Goal: Task Accomplishment & Management: Manage account settings

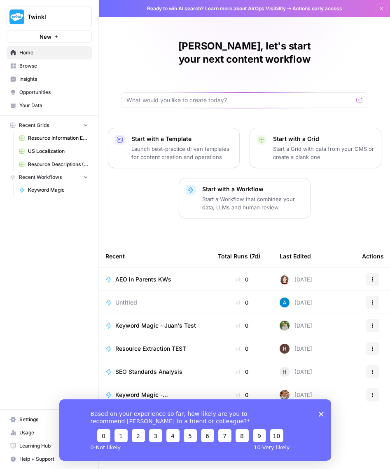
click at [320, 416] on div "Based on your experience so far, how likely are you to recommend AirOps to a fr…" at bounding box center [195, 429] width 272 height 61
click at [324, 413] on div "Based on your experience so far, how likely are you to recommend AirOps to a fr…" at bounding box center [195, 429] width 272 height 61
click at [322, 414] on icon "Close survey" at bounding box center [320, 413] width 5 height 5
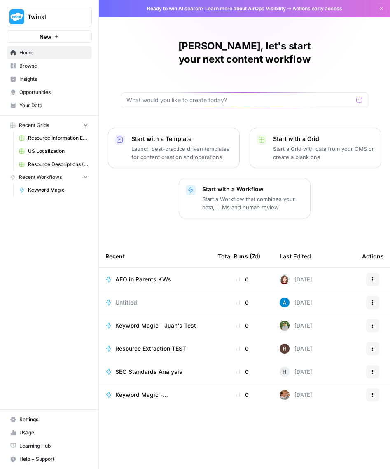
click at [142, 321] on span "Keyword Magic - Juan's Test" at bounding box center [155, 325] width 81 height 8
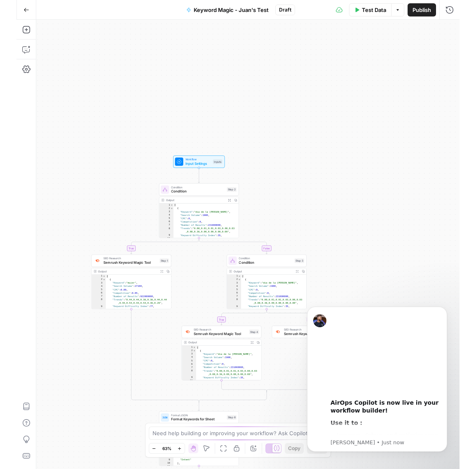
scroll to position [8, 0]
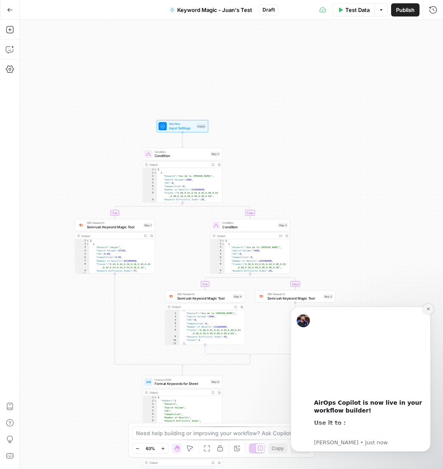
click at [390, 309] on icon "Dismiss notification" at bounding box center [428, 308] width 5 height 5
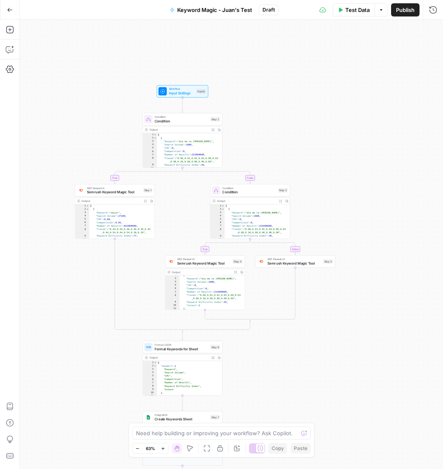
click at [162, 449] on icon "button" at bounding box center [163, 448] width 5 height 5
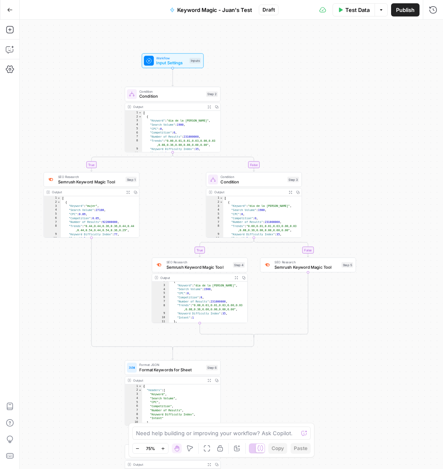
click at [162, 449] on icon "button" at bounding box center [163, 448] width 5 height 5
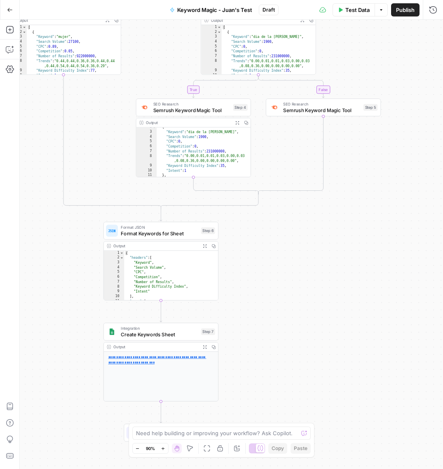
click at [136, 362] on link "**********" at bounding box center [157, 359] width 98 height 9
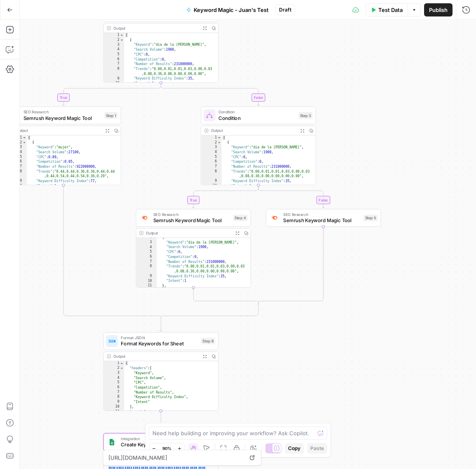
scroll to position [0, 0]
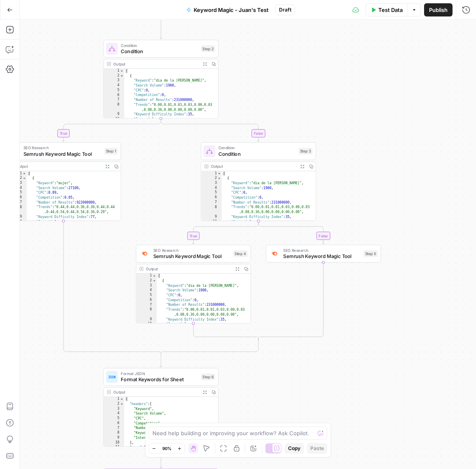
click at [9, 11] on icon "button" at bounding box center [10, 10] width 6 height 6
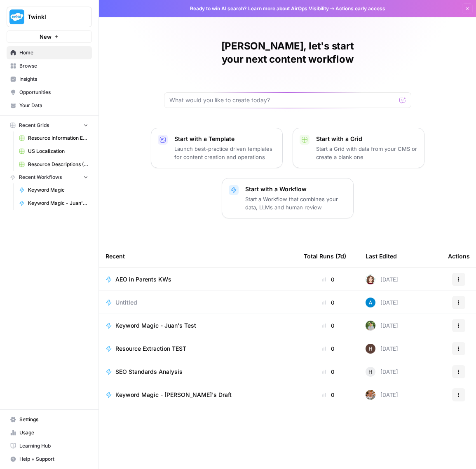
click at [165, 390] on span "Keyword Magic - [PERSON_NAME]'s Draft" at bounding box center [173, 394] width 116 height 8
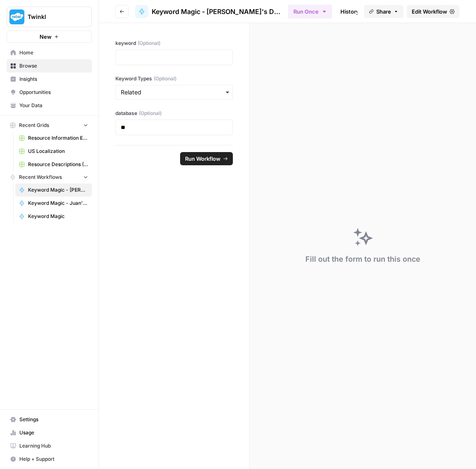
click at [124, 13] on icon "button" at bounding box center [121, 11] width 5 height 5
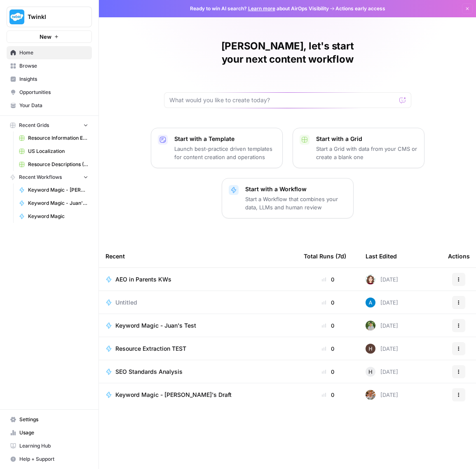
click at [164, 321] on span "Keyword Magic - Juan's Test" at bounding box center [155, 325] width 81 height 8
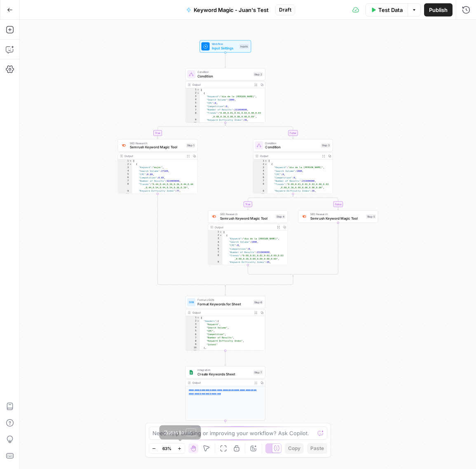
click at [180, 449] on icon "button" at bounding box center [179, 447] width 3 height 3
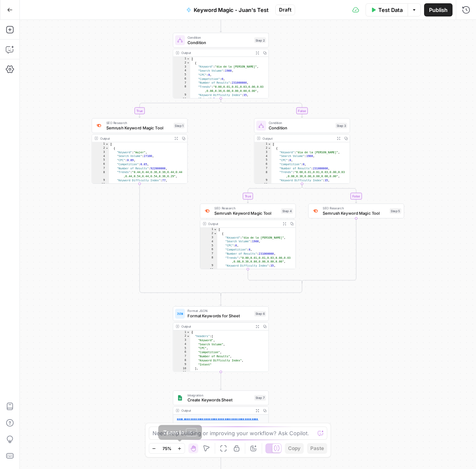
click at [179, 449] on icon "button" at bounding box center [179, 447] width 3 height 3
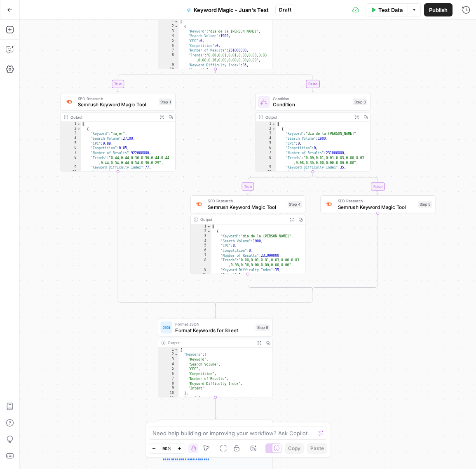
click at [8, 9] on icon "button" at bounding box center [9, 10] width 5 height 4
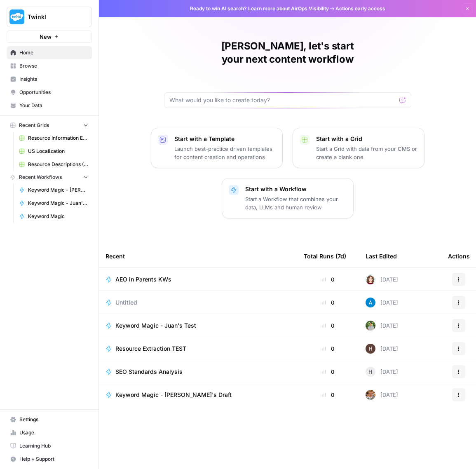
click at [42, 434] on span "Usage" at bounding box center [53, 432] width 69 height 7
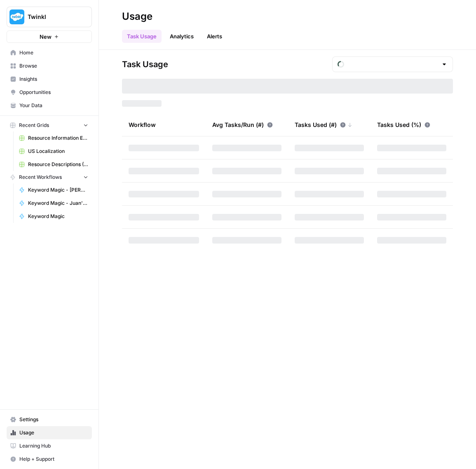
type input "October Tasks"
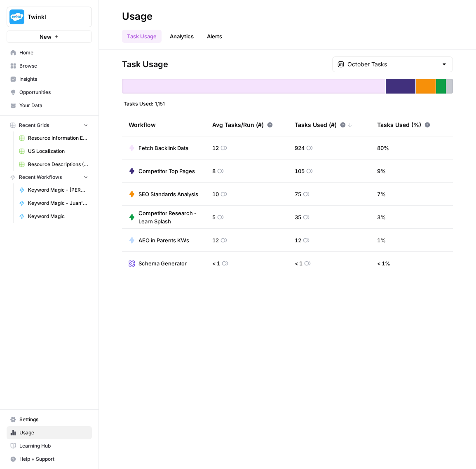
click at [186, 38] on link "Analytics" at bounding box center [182, 36] width 34 height 13
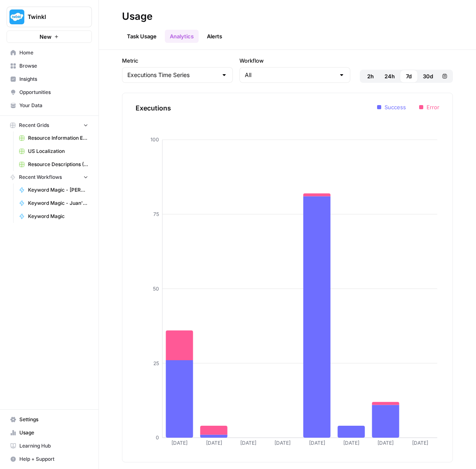
click at [215, 33] on link "Alerts" at bounding box center [214, 36] width 25 height 13
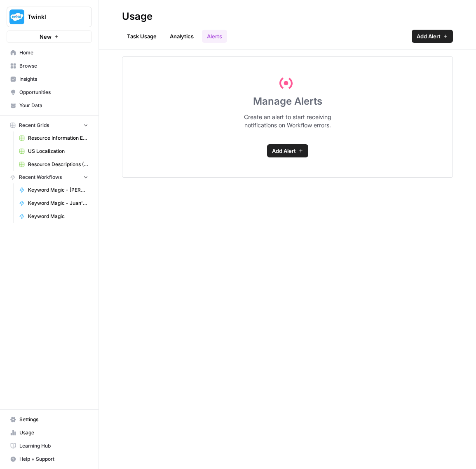
click at [134, 35] on link "Task Usage" at bounding box center [142, 36] width 40 height 13
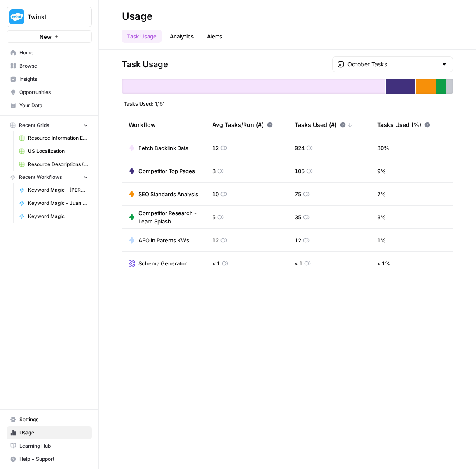
click at [40, 202] on span "Keyword Magic - Juan's Test" at bounding box center [58, 202] width 60 height 7
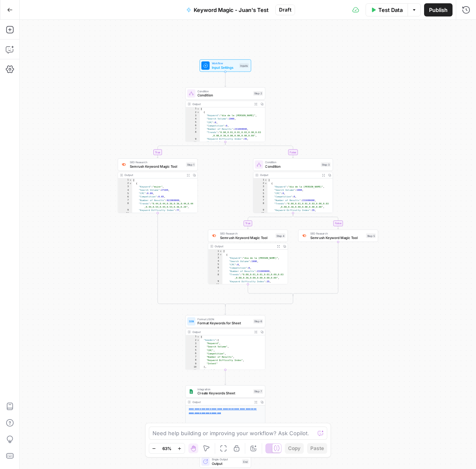
click at [179, 449] on icon "button" at bounding box center [179, 448] width 5 height 5
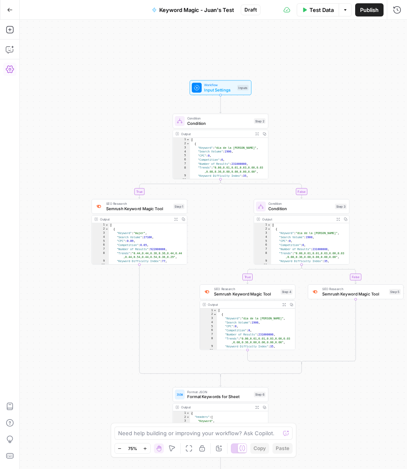
click at [10, 63] on button "Settings" at bounding box center [9, 69] width 13 height 13
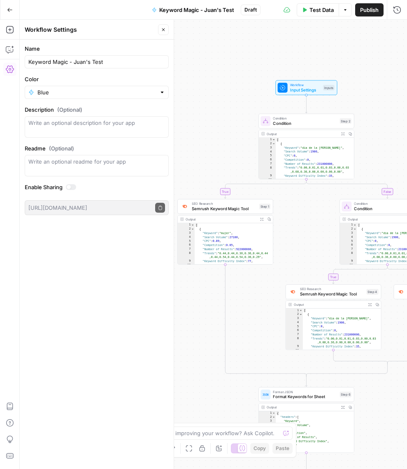
click at [8, 14] on button "Go Back" at bounding box center [9, 9] width 15 height 15
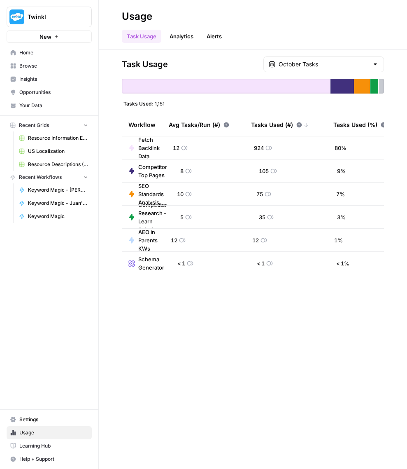
click at [42, 420] on span "Settings" at bounding box center [53, 419] width 69 height 7
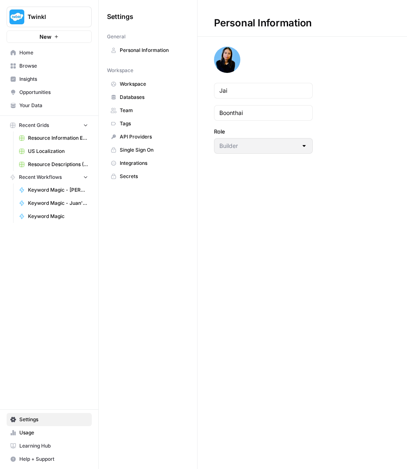
click at [145, 166] on span "Integrations" at bounding box center [152, 162] width 65 height 7
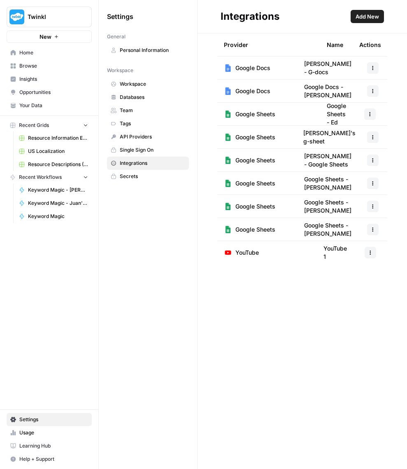
click at [371, 15] on span "Add New" at bounding box center [367, 16] width 23 height 8
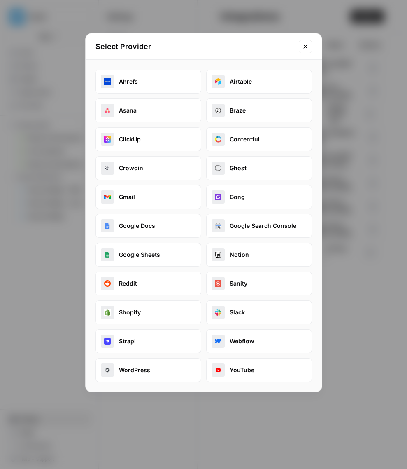
click at [162, 254] on button "Google Sheets" at bounding box center [149, 255] width 106 height 24
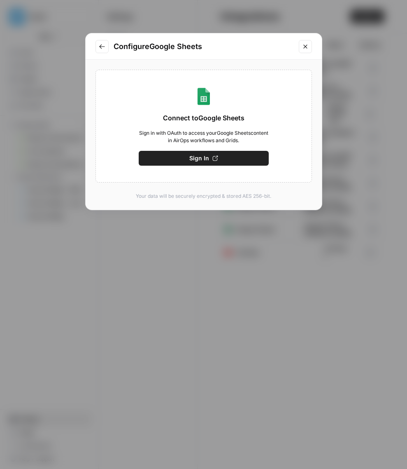
click at [187, 158] on button "Sign In" at bounding box center [204, 158] width 130 height 15
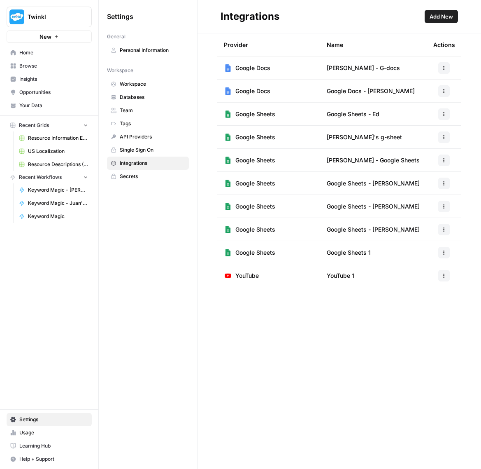
click at [303, 253] on td "Google Sheets" at bounding box center [268, 252] width 103 height 23
click at [252, 254] on span "Google Sheets" at bounding box center [256, 252] width 40 height 8
click at [349, 253] on span "Google Sheets 1" at bounding box center [349, 252] width 44 height 8
click at [444, 248] on button "button" at bounding box center [445, 253] width 12 height 12
click at [335, 306] on div "Integrations Add New Provider Name Actions Google Docs Hannah - G-docs Google D…" at bounding box center [340, 234] width 284 height 469
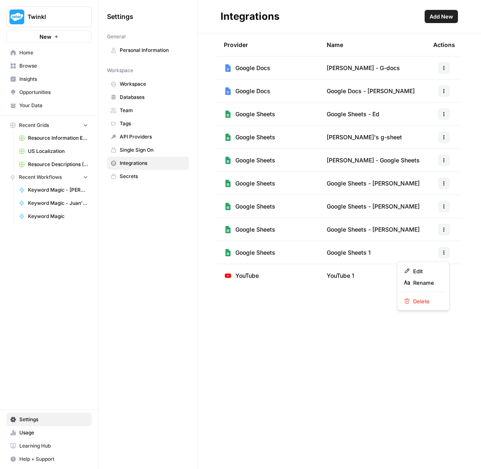
click at [440, 251] on button "button" at bounding box center [445, 253] width 12 height 12
click at [303, 348] on div "Integrations Add New Provider Name Actions Google Docs Hannah - G-docs Google D…" at bounding box center [340, 234] width 284 height 469
click at [256, 255] on span "Google Sheets" at bounding box center [256, 252] width 40 height 8
click at [443, 254] on icon "button" at bounding box center [444, 252] width 5 height 5
click at [426, 268] on span "Edit" at bounding box center [426, 271] width 26 height 8
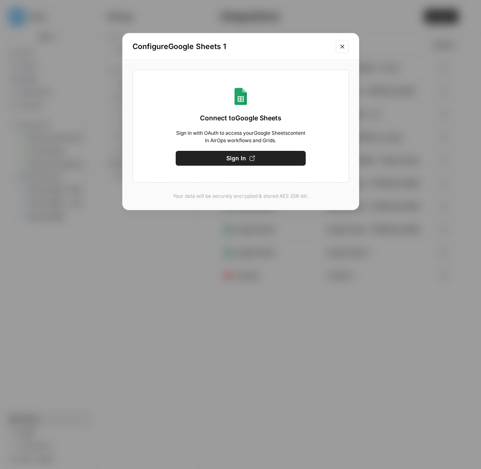
click at [259, 159] on button "Sign In" at bounding box center [241, 158] width 130 height 15
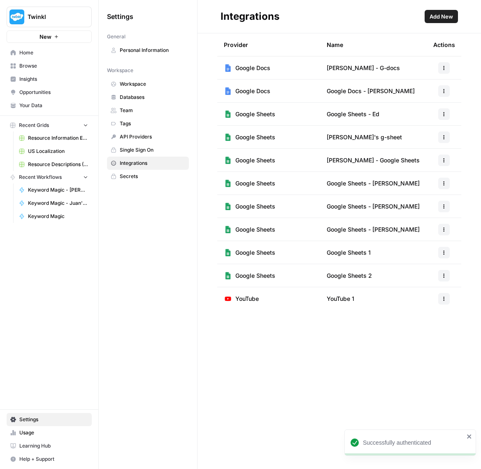
click at [445, 256] on button "button" at bounding box center [445, 253] width 12 height 12
click at [458, 275] on td at bounding box center [444, 275] width 35 height 23
click at [440, 273] on button "button" at bounding box center [445, 276] width 12 height 12
click at [429, 327] on span "Delete" at bounding box center [426, 324] width 26 height 8
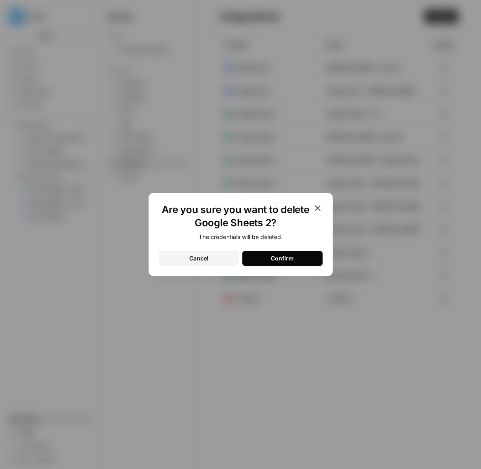
click at [308, 256] on button "Confirm" at bounding box center [283, 258] width 80 height 15
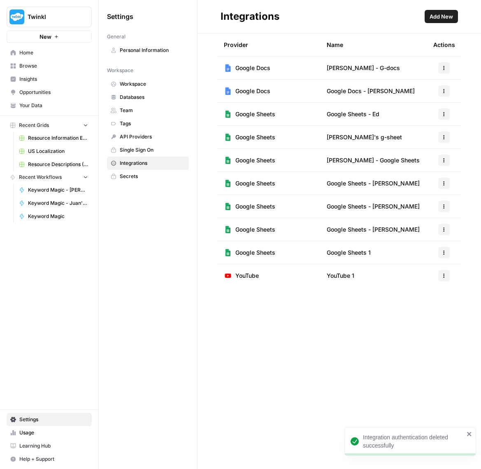
click at [443, 254] on icon "button" at bounding box center [444, 252] width 5 height 5
click at [420, 273] on span "Edit" at bounding box center [426, 271] width 26 height 8
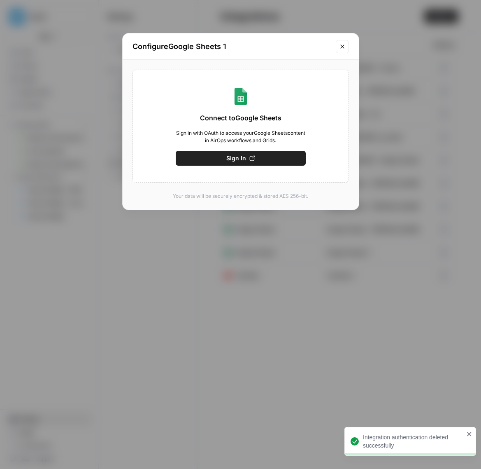
click at [254, 103] on div "Connect to Google Sheets Sign in with OAuth to access your Google Sheets conten…" at bounding box center [241, 126] width 217 height 113
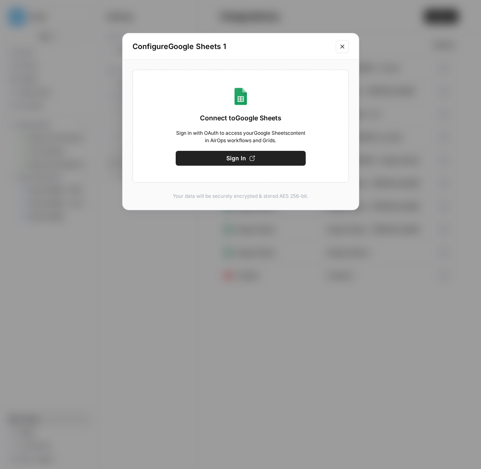
click at [344, 48] on icon "Close modal" at bounding box center [342, 46] width 7 height 7
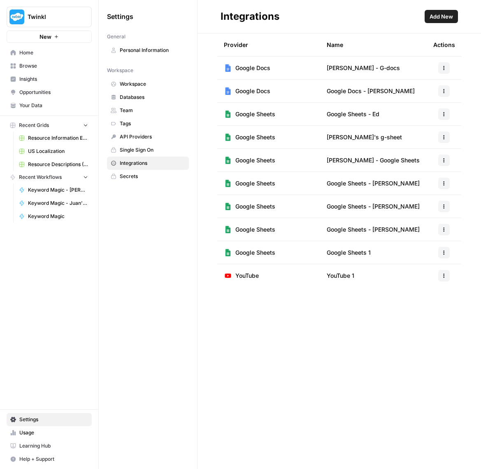
click at [447, 252] on button "button" at bounding box center [445, 253] width 12 height 12
click at [426, 302] on span "Delete" at bounding box center [426, 301] width 26 height 8
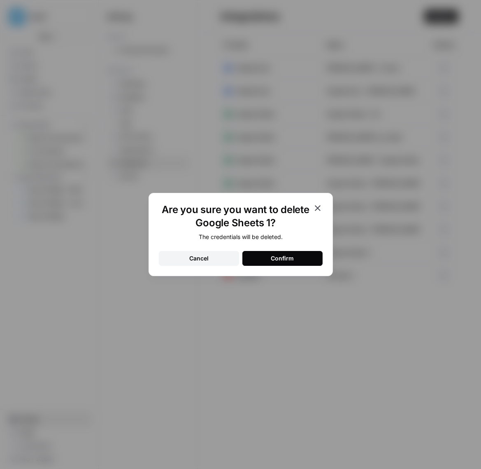
click at [292, 264] on button "Confirm" at bounding box center [283, 258] width 80 height 15
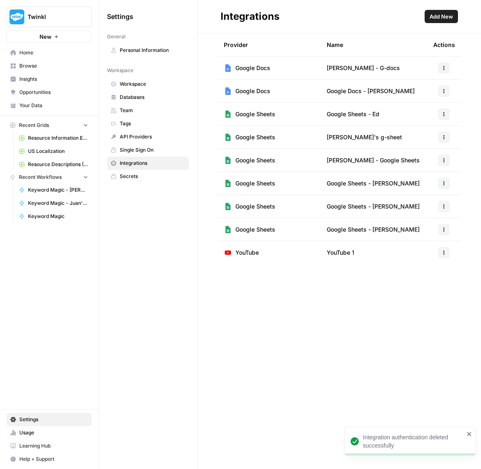
click at [450, 21] on button "Add New" at bounding box center [441, 16] width 33 height 13
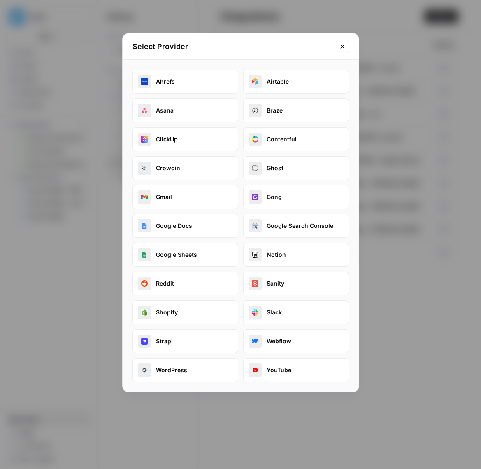
click at [193, 257] on button "Google Sheets" at bounding box center [186, 255] width 106 height 24
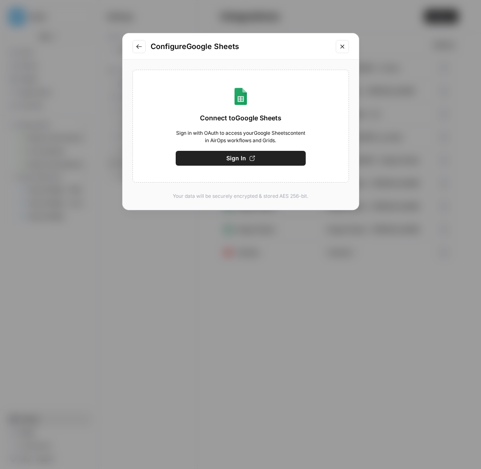
click at [245, 160] on span "Sign In" at bounding box center [236, 158] width 20 height 8
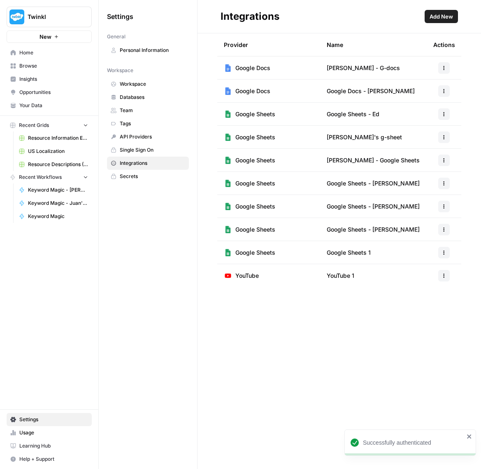
click at [442, 255] on button "button" at bounding box center [445, 253] width 12 height 12
click at [419, 271] on span "Edit" at bounding box center [426, 271] width 26 height 8
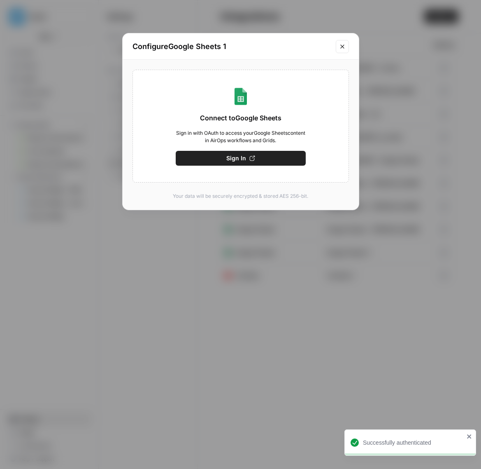
click at [341, 49] on icon "Close modal" at bounding box center [342, 46] width 7 height 7
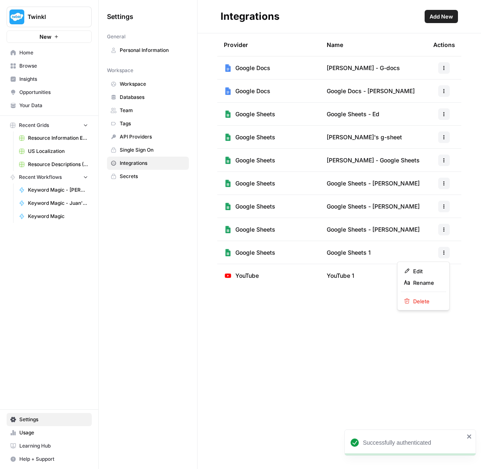
click at [442, 253] on icon "button" at bounding box center [444, 252] width 5 height 5
click at [412, 282] on div "Rename" at bounding box center [423, 282] width 39 height 8
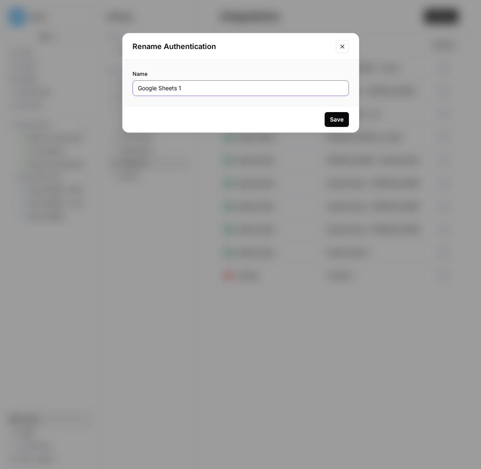
click at [200, 91] on input "Google Sheets 1" at bounding box center [241, 88] width 206 height 8
type input "Google Sheets - Jai"
click at [345, 117] on button "Save" at bounding box center [337, 119] width 24 height 15
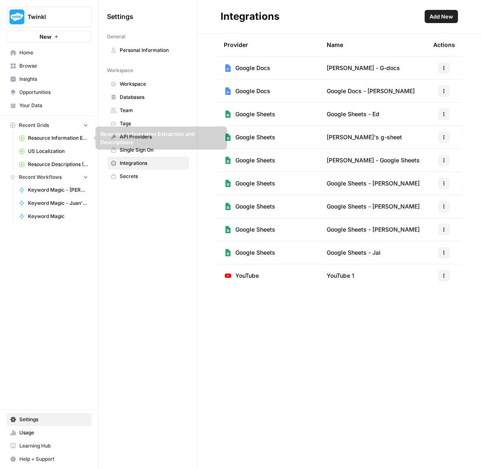
click at [42, 70] on link "Browse" at bounding box center [49, 65] width 85 height 13
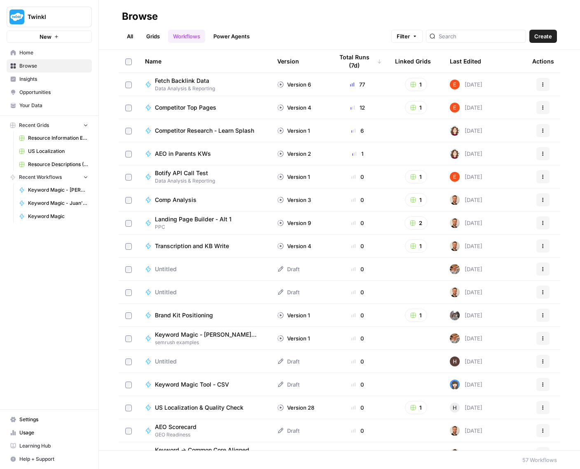
click at [481, 37] on span "Create" at bounding box center [543, 36] width 18 height 8
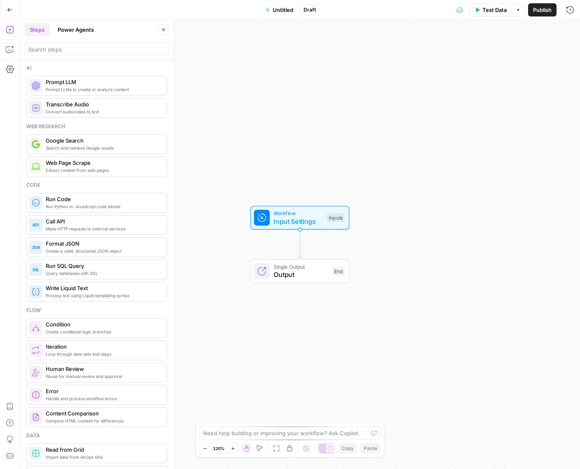
click at [6, 13] on button "Go Back" at bounding box center [9, 9] width 15 height 15
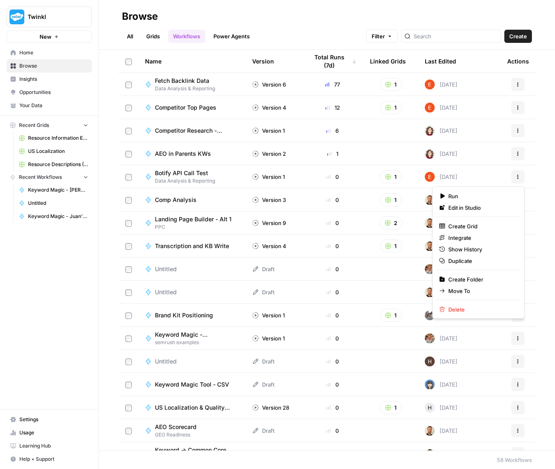
click at [481, 176] on icon "button" at bounding box center [517, 176] width 1 height 1
click at [481, 226] on div "Name Version Total Runs (7d) Linked Grids Last Edited Actions Fetch Backlink Da…" at bounding box center [327, 250] width 456 height 400
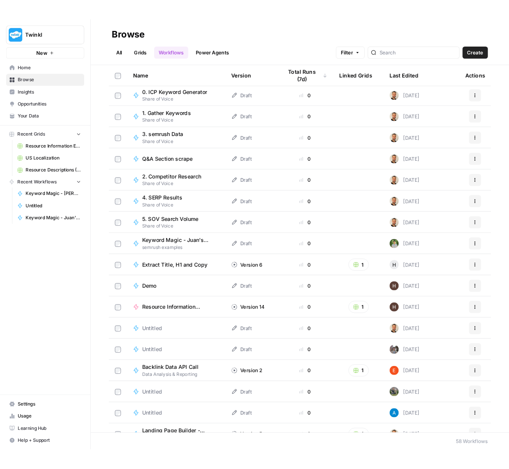
scroll to position [532, 0]
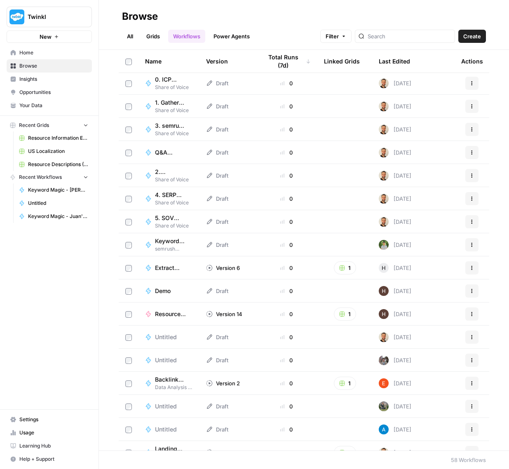
click at [473, 243] on icon "button" at bounding box center [471, 244] width 5 height 5
click at [481, 244] on td "Actions" at bounding box center [471, 244] width 35 height 23
click at [411, 38] on input "search" at bounding box center [409, 36] width 84 height 8
type input "[PERSON_NAME]"
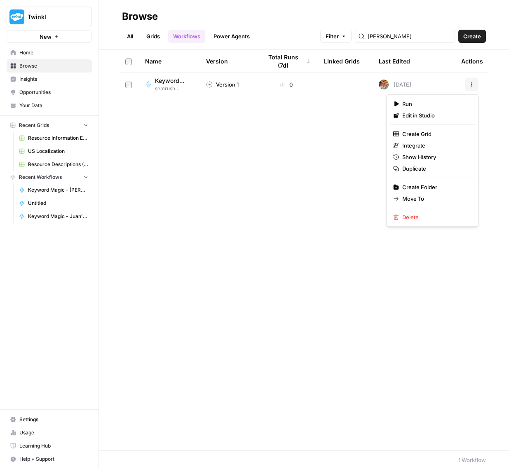
click at [470, 84] on icon "button" at bounding box center [471, 84] width 5 height 5
click at [423, 170] on span "Duplicate" at bounding box center [435, 168] width 66 height 8
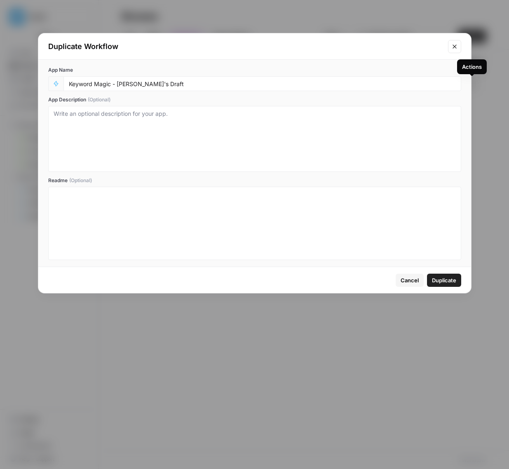
click at [409, 280] on span "Cancel" at bounding box center [409, 280] width 18 height 8
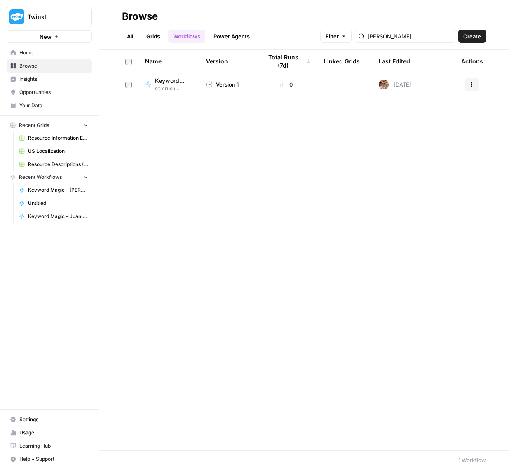
click at [178, 85] on span "semrush examples" at bounding box center [174, 88] width 38 height 7
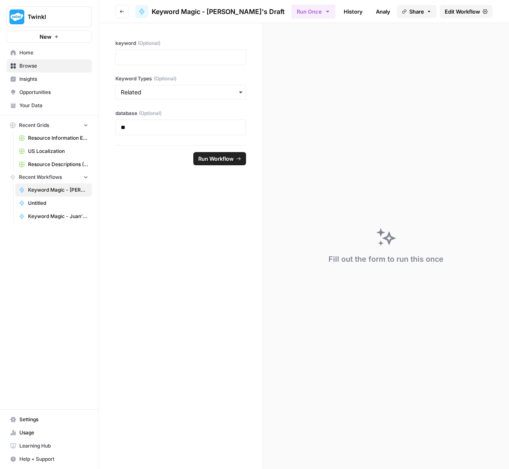
click at [125, 10] on button "Go back" at bounding box center [121, 11] width 13 height 13
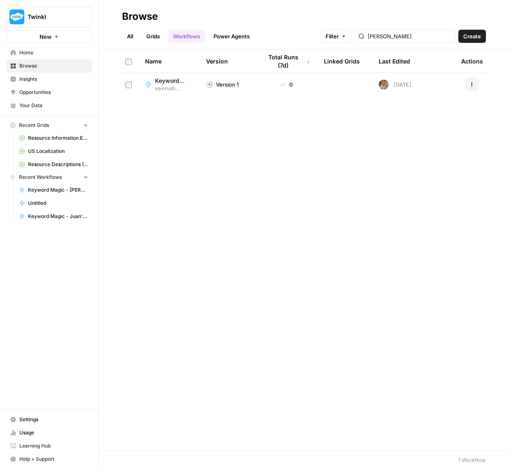
click at [474, 88] on button "Actions" at bounding box center [471, 84] width 13 height 13
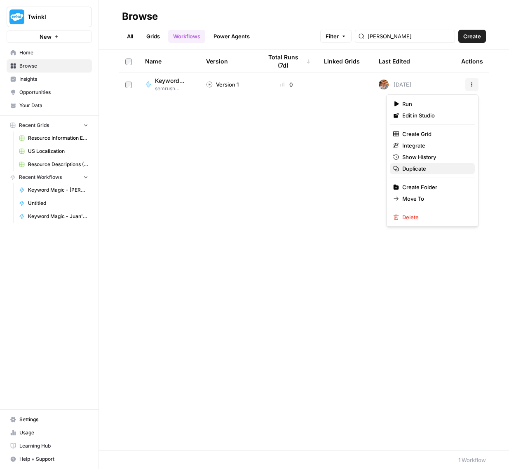
click at [415, 170] on span "Duplicate" at bounding box center [435, 168] width 66 height 8
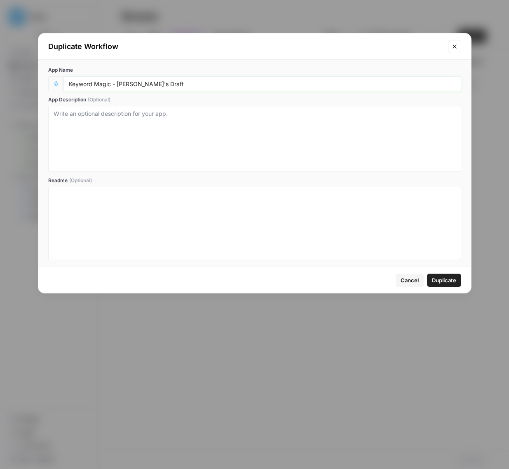
click at [133, 84] on input "Keyword Magic - [PERSON_NAME]'s Draft" at bounding box center [262, 83] width 387 height 7
type input "Keyword Magic - Jai's Draft"
click at [433, 273] on button "Duplicate" at bounding box center [444, 279] width 34 height 13
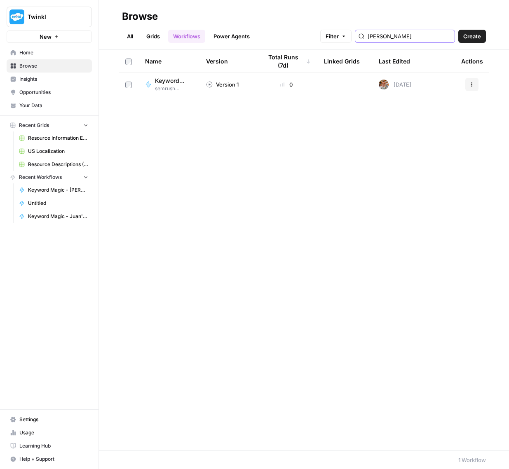
click at [399, 34] on input "[PERSON_NAME]" at bounding box center [409, 36] width 84 height 8
type input "Jai"
click at [222, 88] on div "Draft" at bounding box center [217, 84] width 22 height 8
click at [387, 82] on img at bounding box center [383, 84] width 10 height 10
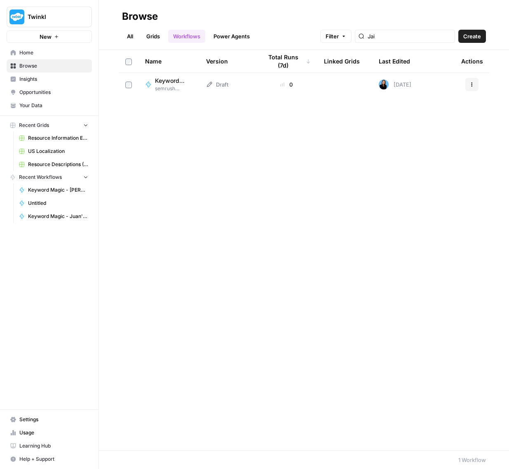
click at [165, 79] on span "Keyword Magic - Jai's Draft" at bounding box center [170, 81] width 31 height 8
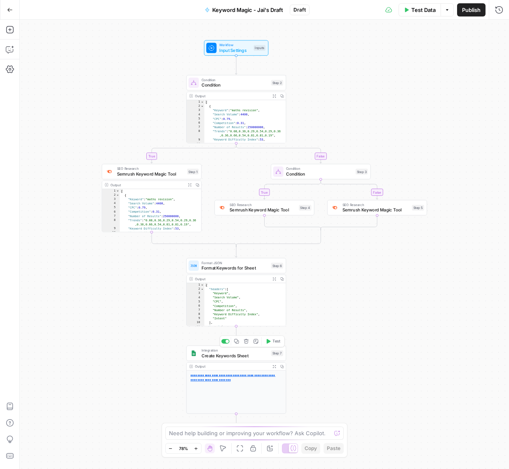
click at [246, 356] on span "Create Keywords Sheet" at bounding box center [234, 355] width 67 height 7
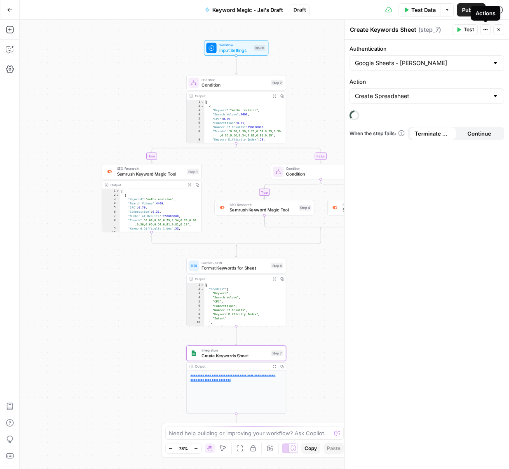
click at [448, 69] on div "Google Sheets - [PERSON_NAME]" at bounding box center [426, 63] width 154 height 16
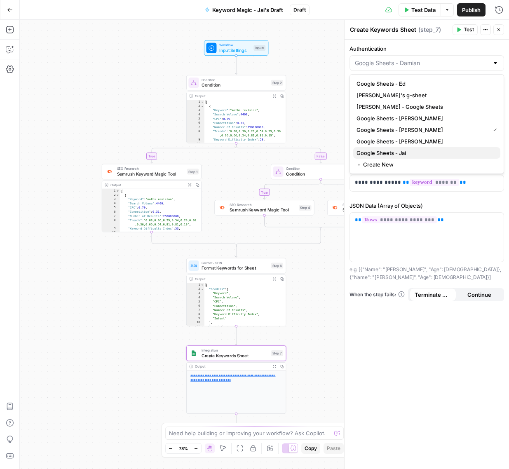
click at [407, 155] on span "Google Sheets - Jai" at bounding box center [424, 153] width 137 height 8
type input "Google Sheets - Jai"
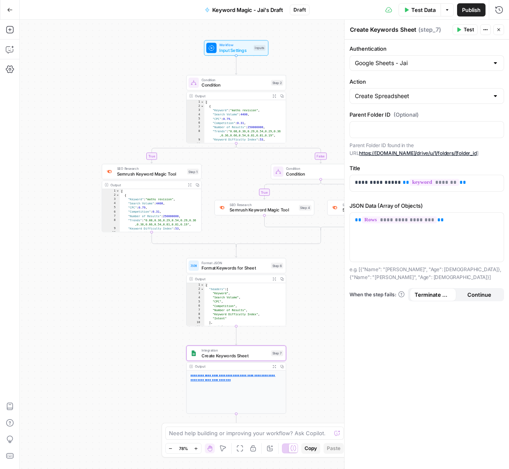
click at [123, 318] on div "true false true false Workflow Input Settings Inputs Condition Condition Step 2…" at bounding box center [264, 244] width 489 height 449
click at [481, 32] on button "Close" at bounding box center [498, 29] width 11 height 11
